Goal: Navigation & Orientation: Find specific page/section

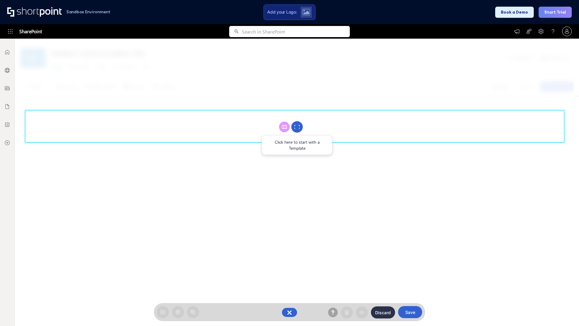
click at [297, 127] on circle at bounding box center [296, 126] width 11 height 11
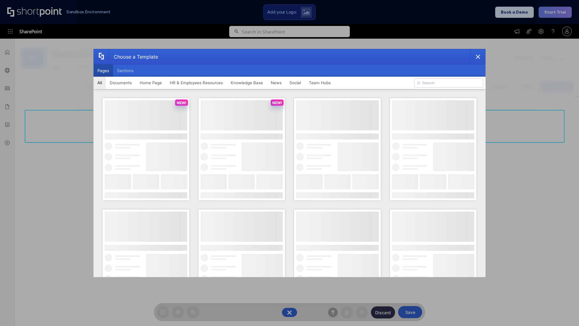
click at [103, 71] on button "Pages" at bounding box center [103, 71] width 20 height 12
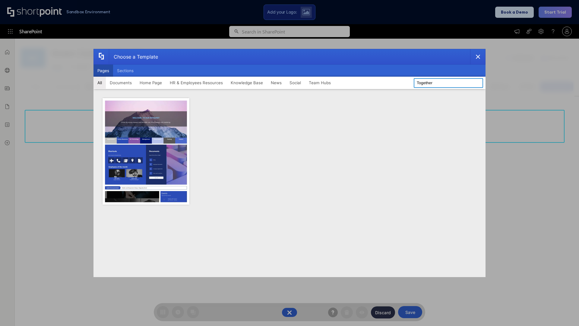
type input "Together"
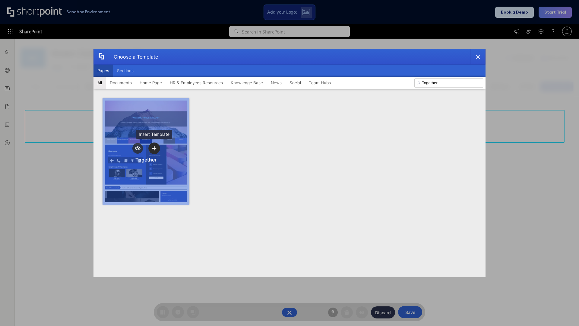
click at [154, 148] on icon "template selector" at bounding box center [154, 148] width 4 height 4
